Goal: Contribute content

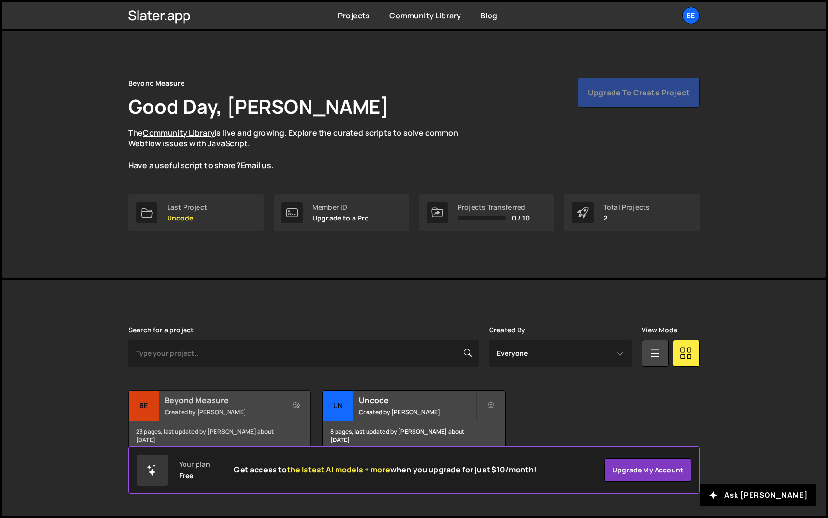
click at [218, 408] on small "Created by [PERSON_NAME]" at bounding box center [223, 412] width 117 height 8
click at [699, 18] on link "Be" at bounding box center [690, 15] width 17 height 17
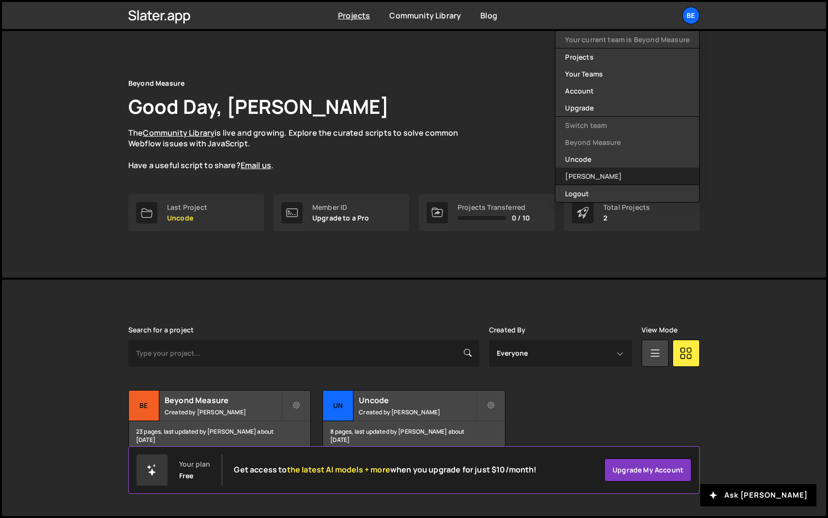
click at [617, 172] on link "[PERSON_NAME]" at bounding box center [627, 176] width 144 height 17
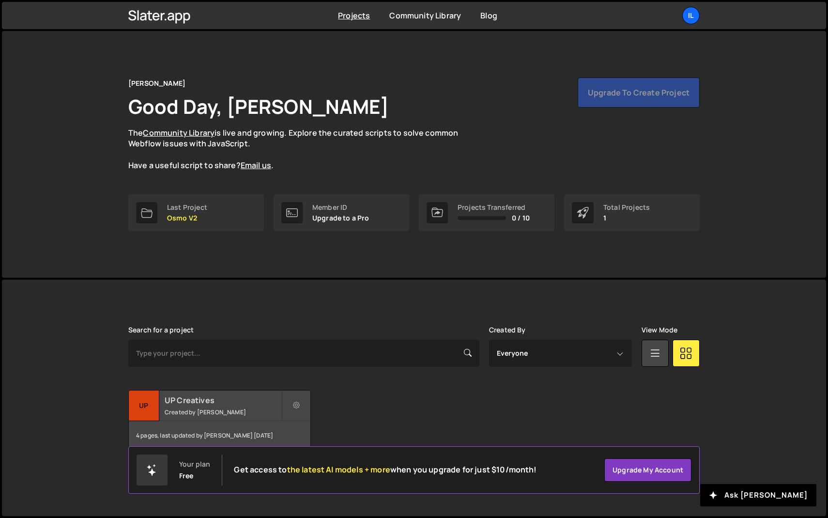
click at [195, 413] on small "Created by Ilja van Eck" at bounding box center [223, 412] width 117 height 8
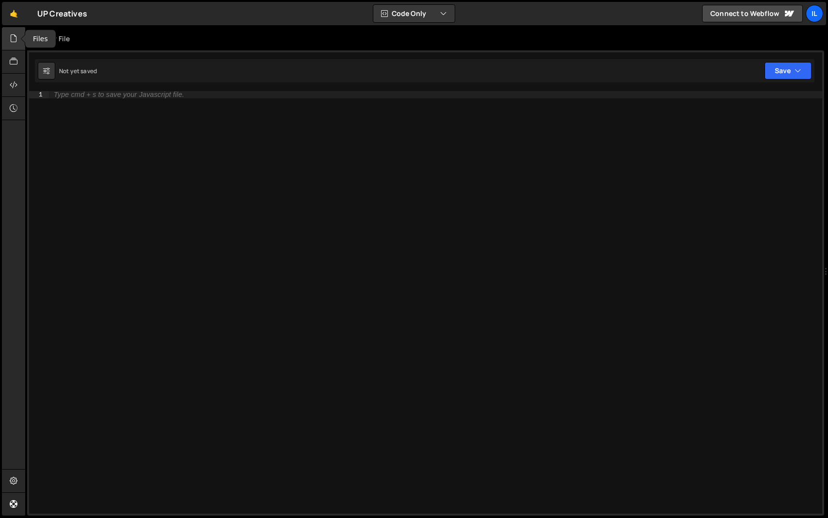
click at [8, 37] on div at bounding box center [14, 38] width 24 height 23
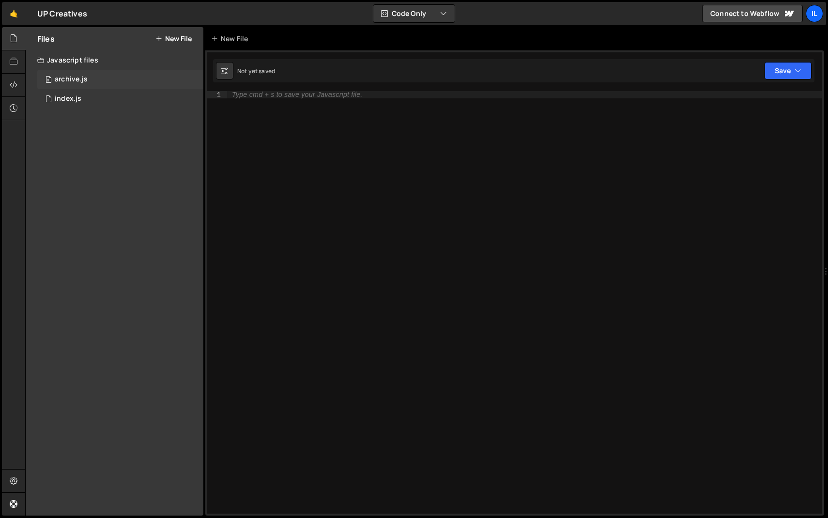
click at [66, 88] on div "0 archive.js 0" at bounding box center [120, 79] width 166 height 19
click at [66, 95] on div "index.js" at bounding box center [68, 98] width 27 height 9
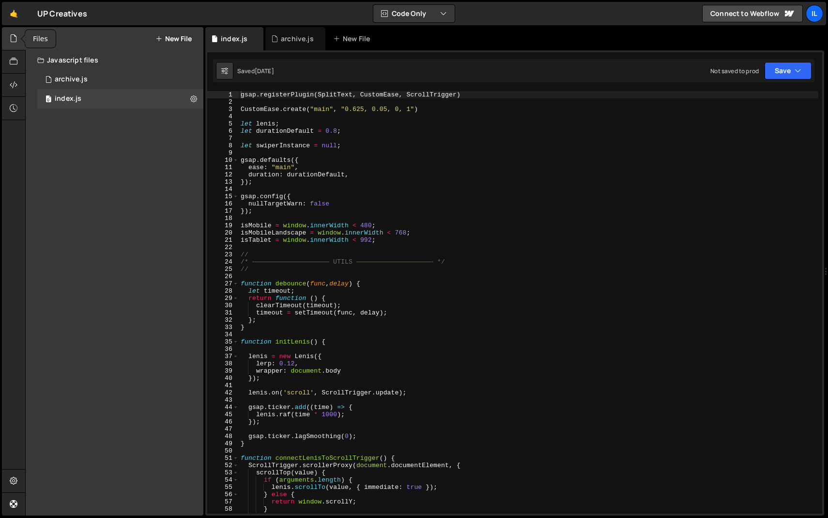
click at [11, 37] on icon at bounding box center [14, 38] width 8 height 11
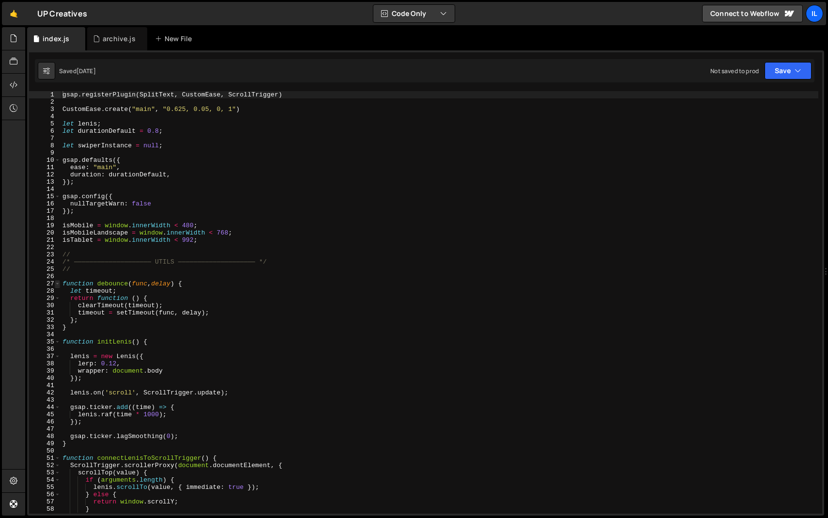
click at [56, 282] on span at bounding box center [57, 283] width 5 height 7
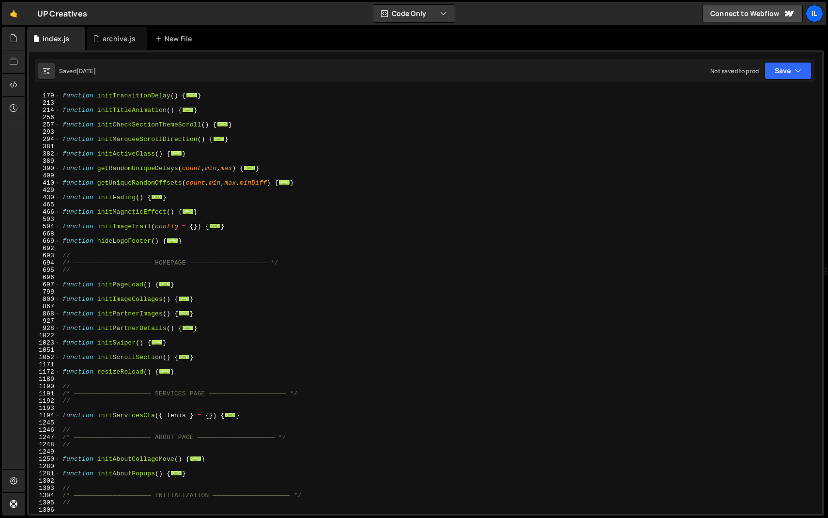
scroll to position [286, 0]
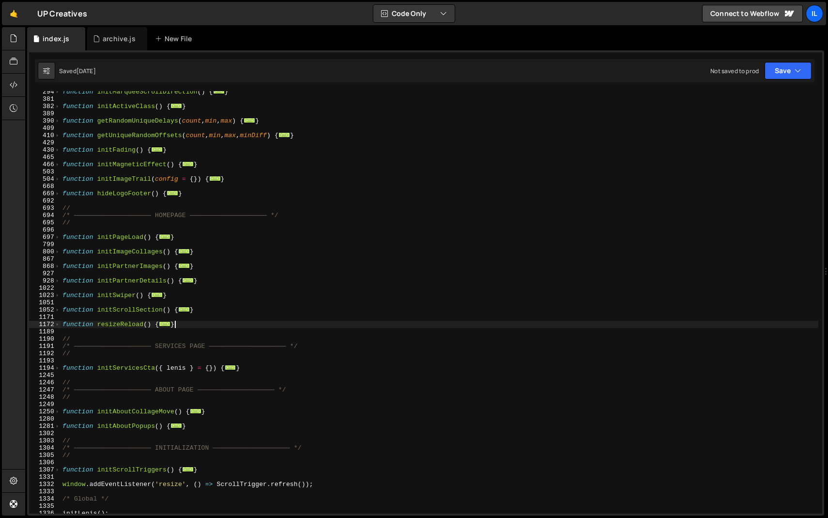
click at [190, 325] on div "function initMarqueeScrollDirection ( ) { ... } function initActiveClass ( ) { …" at bounding box center [440, 306] width 758 height 437
type textarea "}"
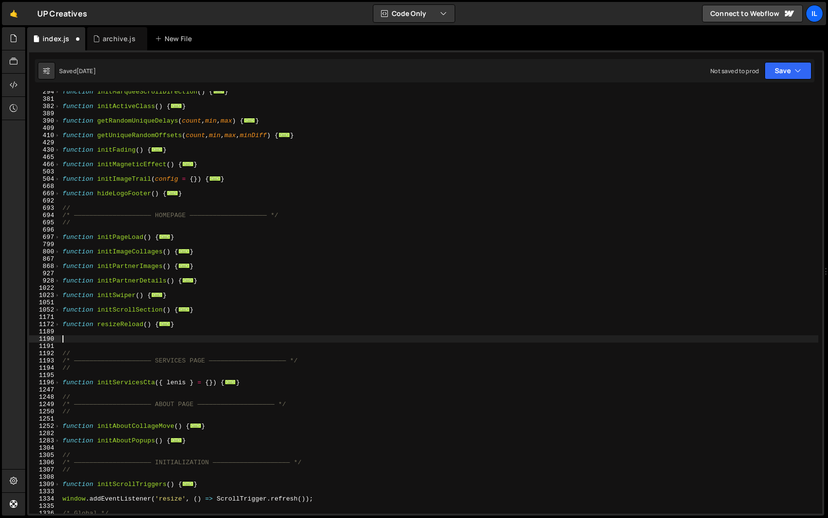
type textarea "f"
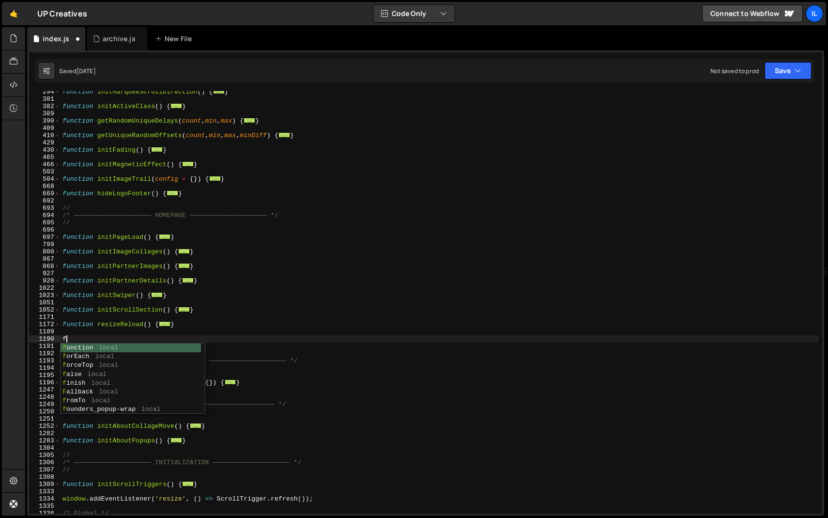
paste textarea "}"
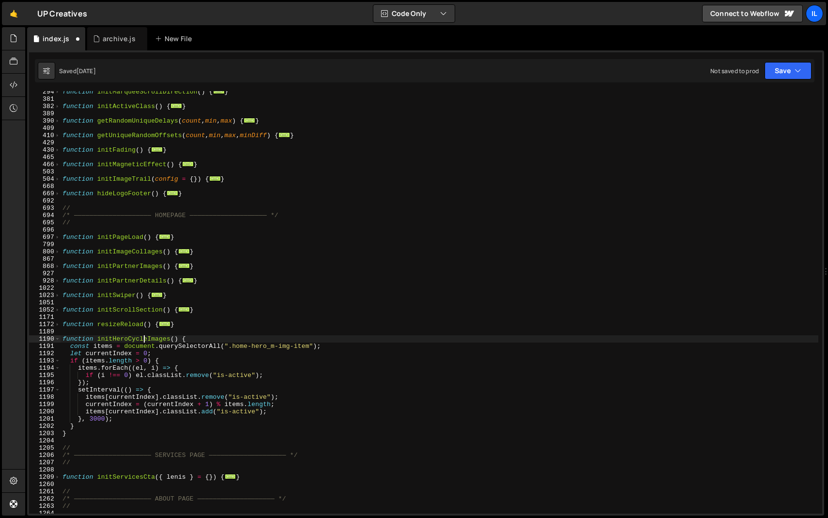
click at [144, 340] on div "function initMarqueeScrollDirection ( ) { ... } function initActiveClass ( ) { …" at bounding box center [440, 306] width 758 height 437
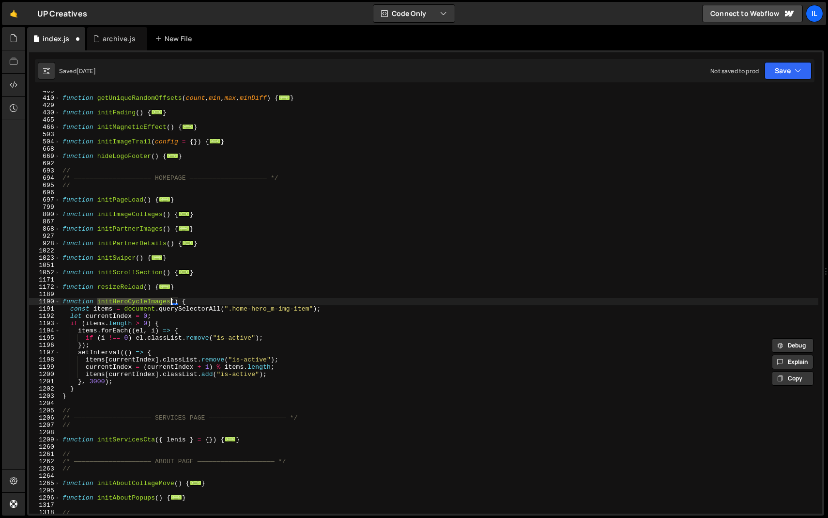
click at [132, 393] on div "function getUniqueRandomOffsets ( count , min , max , minDiff ) { ... } functio…" at bounding box center [440, 305] width 758 height 437
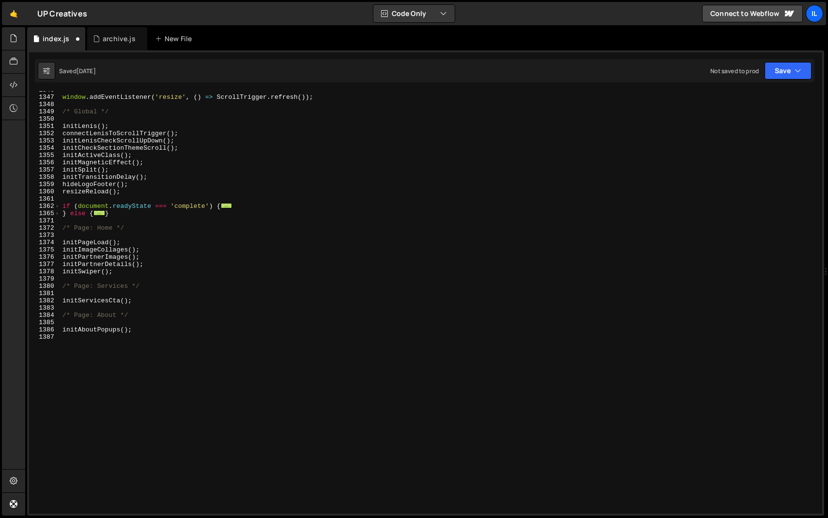
scroll to position [782, 0]
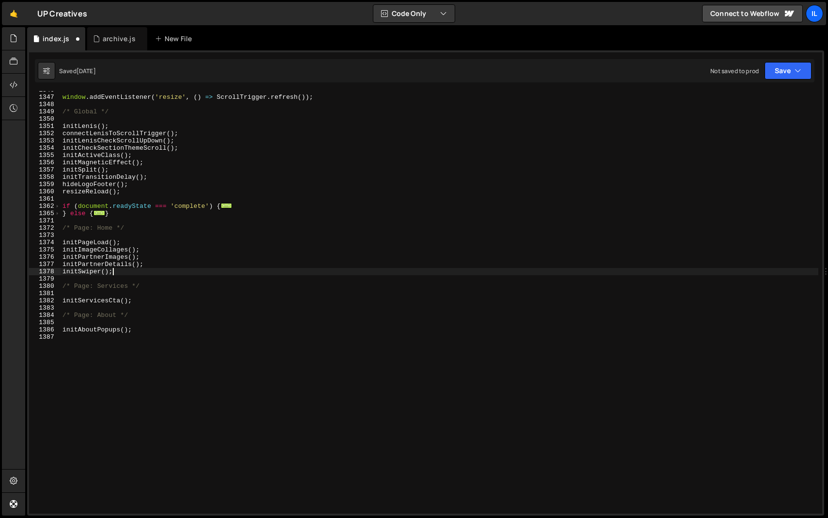
click at [122, 275] on div "window . addEventListener ( 'resize' , ( ) => ScrollTrigger . refresh ( )) ; /*…" at bounding box center [440, 304] width 758 height 437
type textarea "initSwiper();"
paste textarea "initHeroCycleImages"
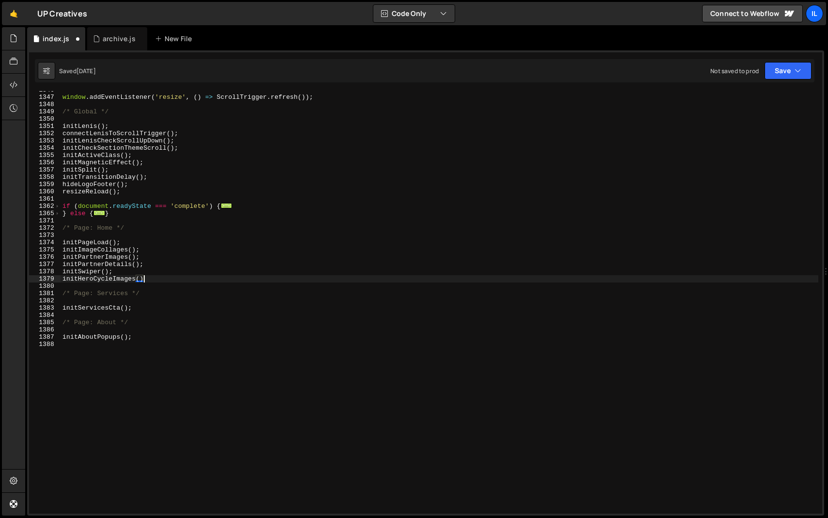
type textarea "initHeroCycleImages();"
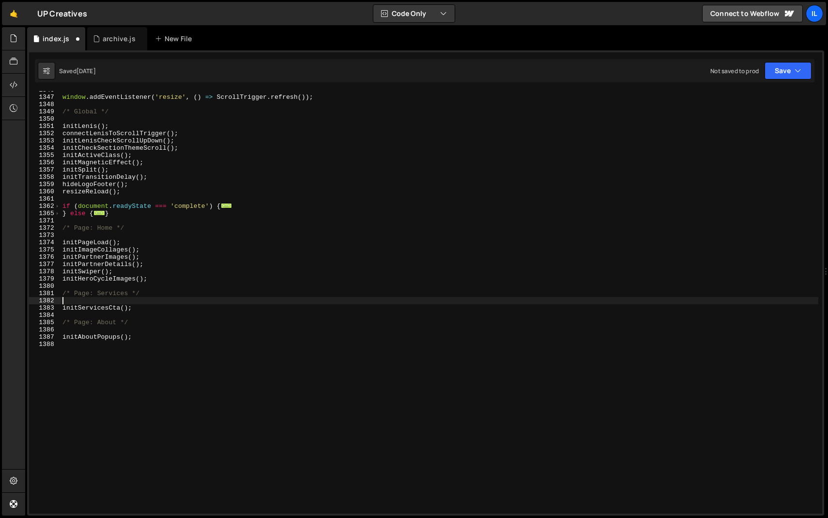
click at [124, 300] on div "window . addEventListener ( 'resize' , ( ) => ScrollTrigger . refresh ( )) ; /*…" at bounding box center [440, 304] width 758 height 437
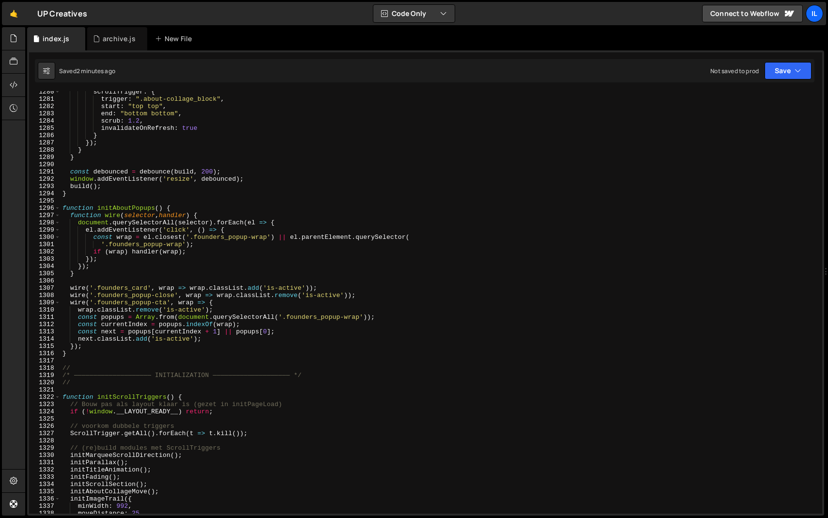
scroll to position [9237, 0]
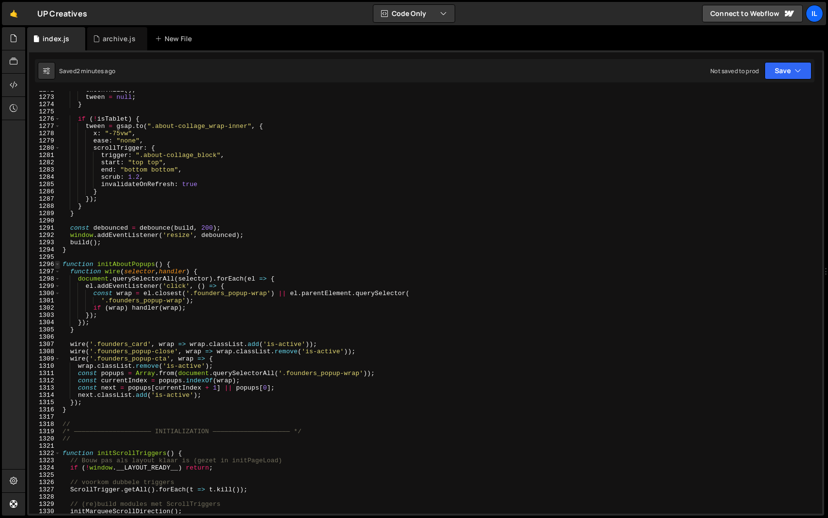
click at [58, 261] on span at bounding box center [57, 264] width 5 height 7
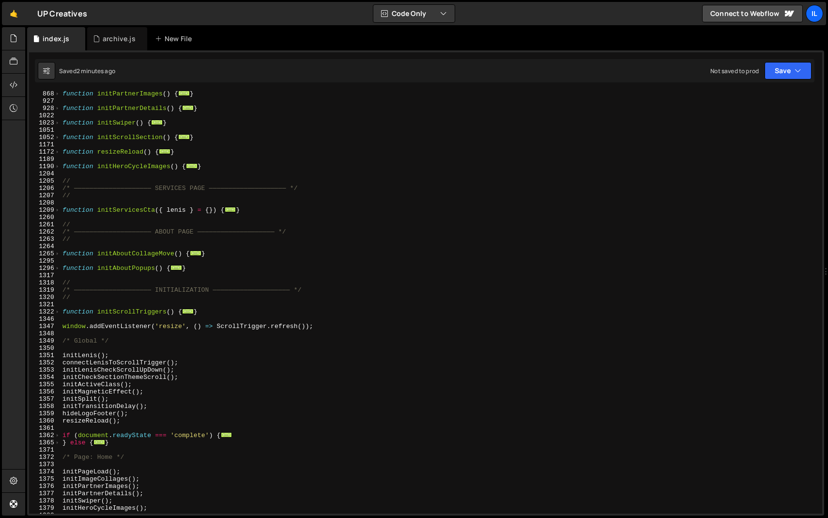
scroll to position [426, 0]
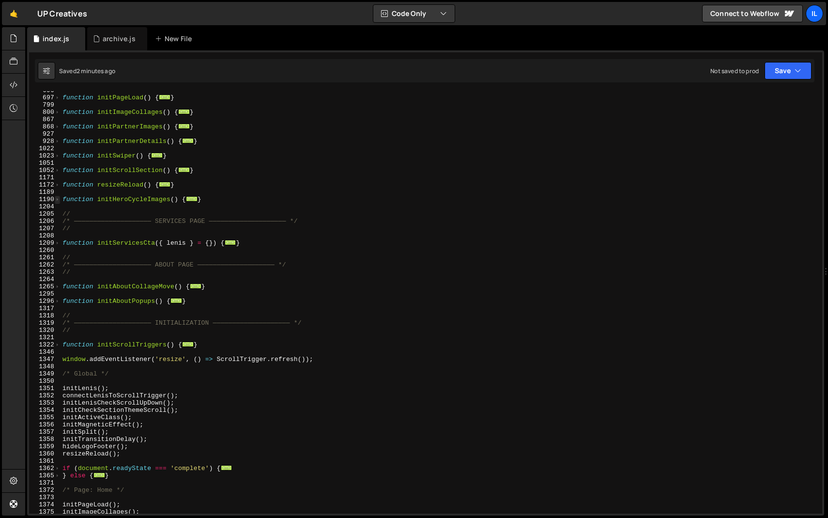
click at [58, 197] on span at bounding box center [57, 199] width 5 height 7
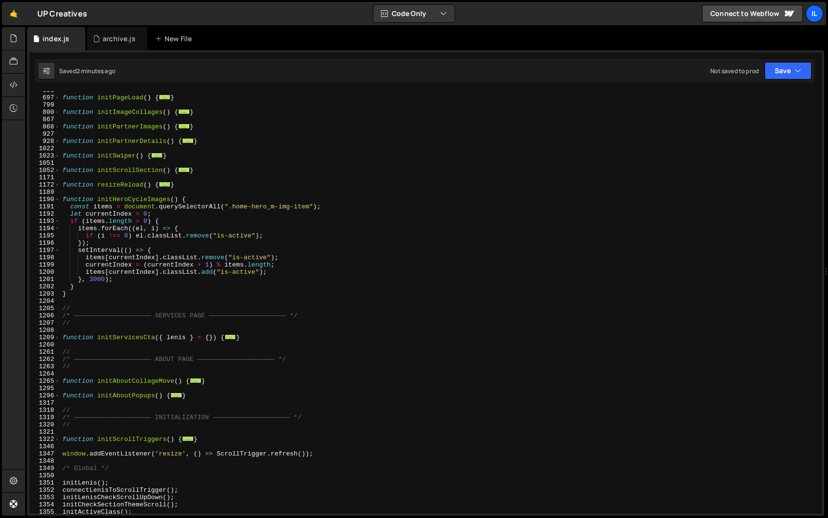
click at [91, 276] on div "function initPageLoad ( ) { ... } function initImageCollages ( ) { ... } functi…" at bounding box center [440, 305] width 758 height 437
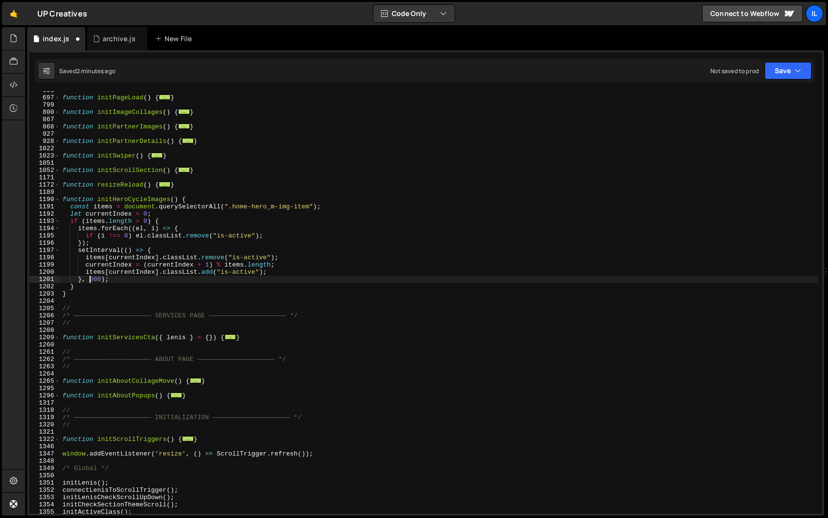
type textarea "}, 5000);"
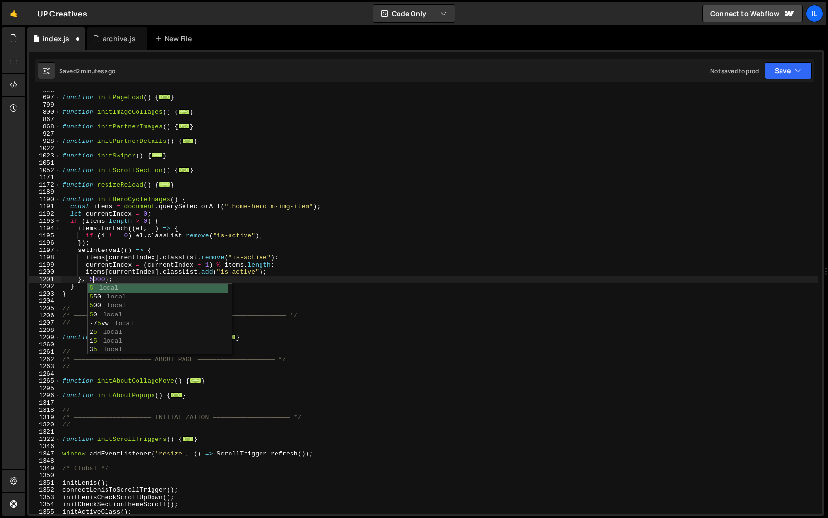
scroll to position [0, 2]
click at [163, 277] on div "function initPageLoad ( ) { ... } function initImageCollages ( ) { ... } functi…" at bounding box center [440, 305] width 758 height 437
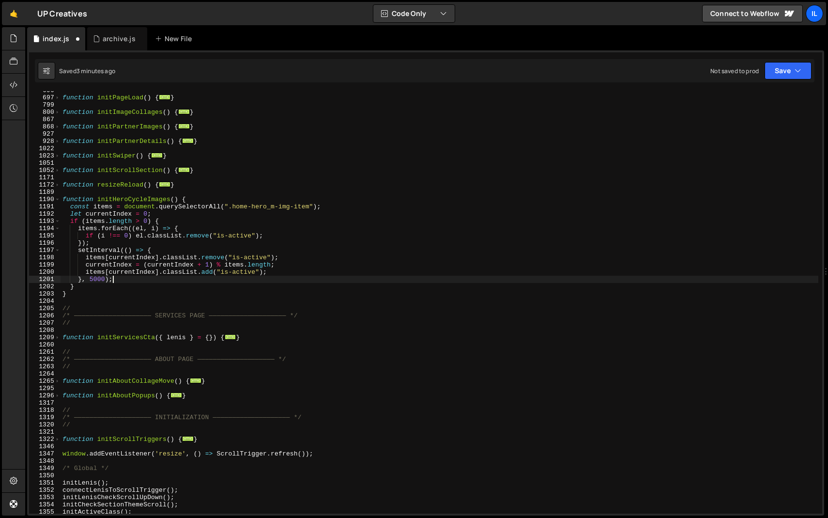
scroll to position [5053, 0]
